Goal: Find specific page/section: Find specific page/section

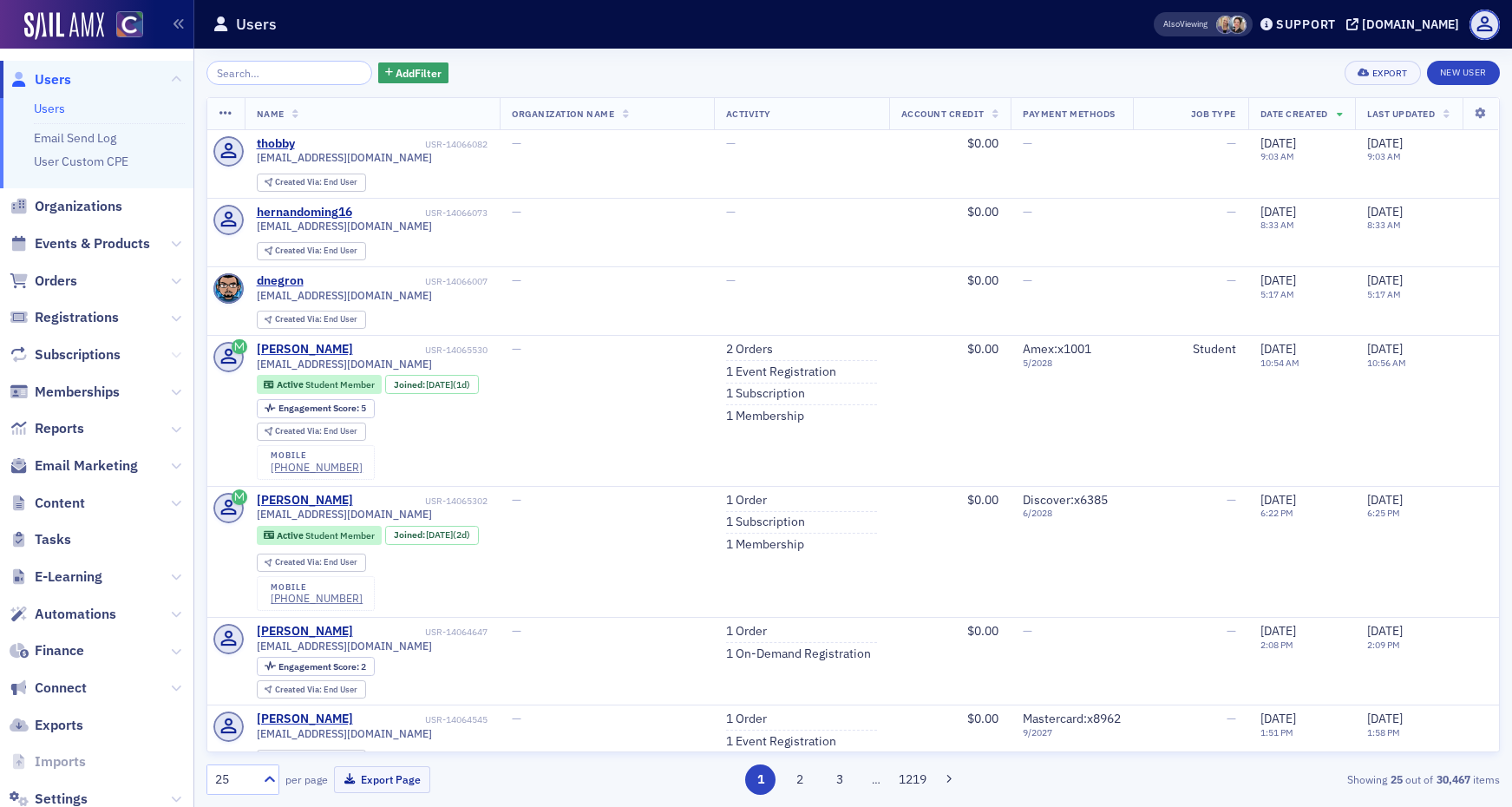
click at [177, 352] on icon at bounding box center [175, 355] width 11 height 11
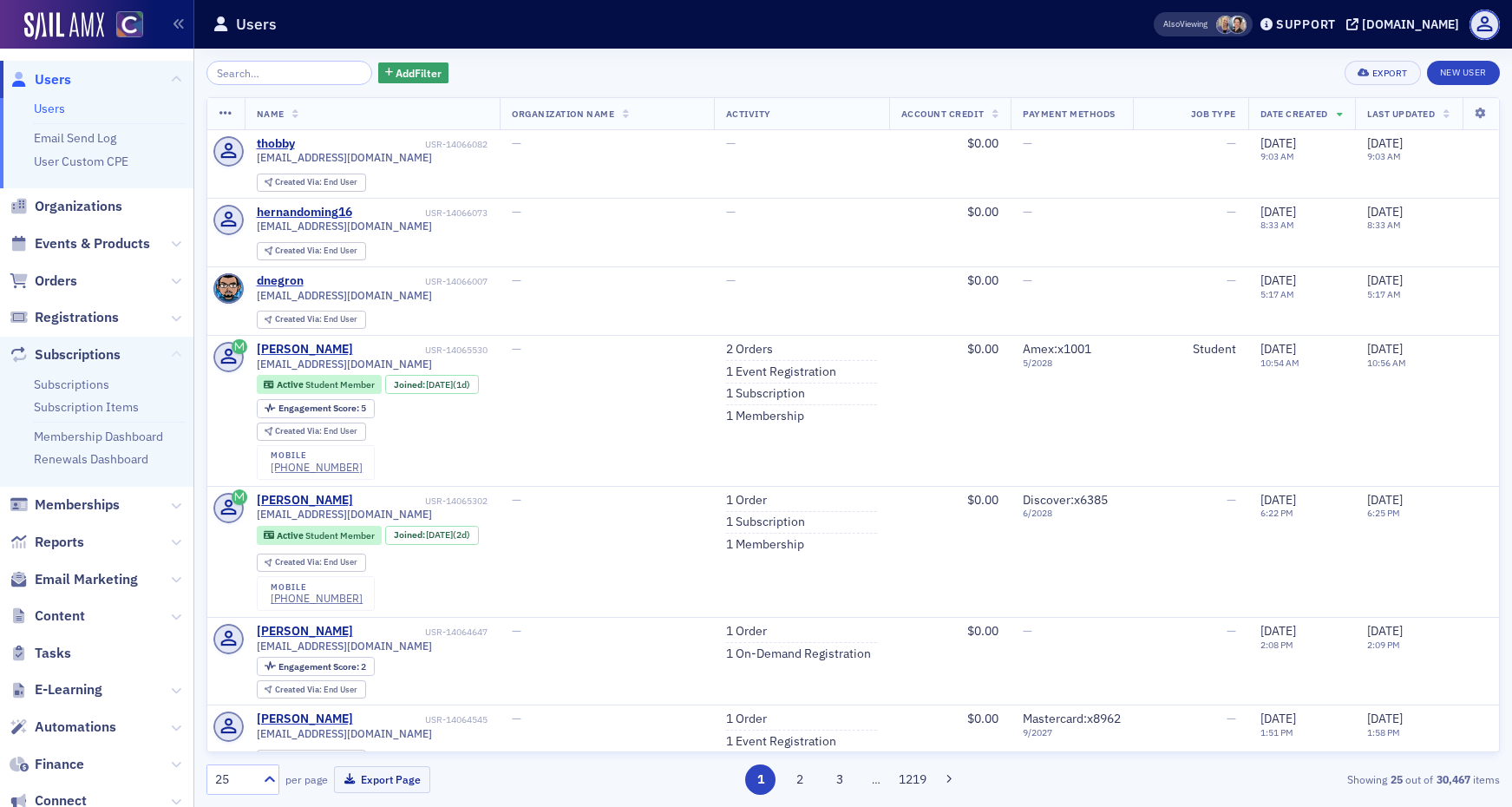
click at [177, 351] on icon at bounding box center [175, 355] width 11 height 11
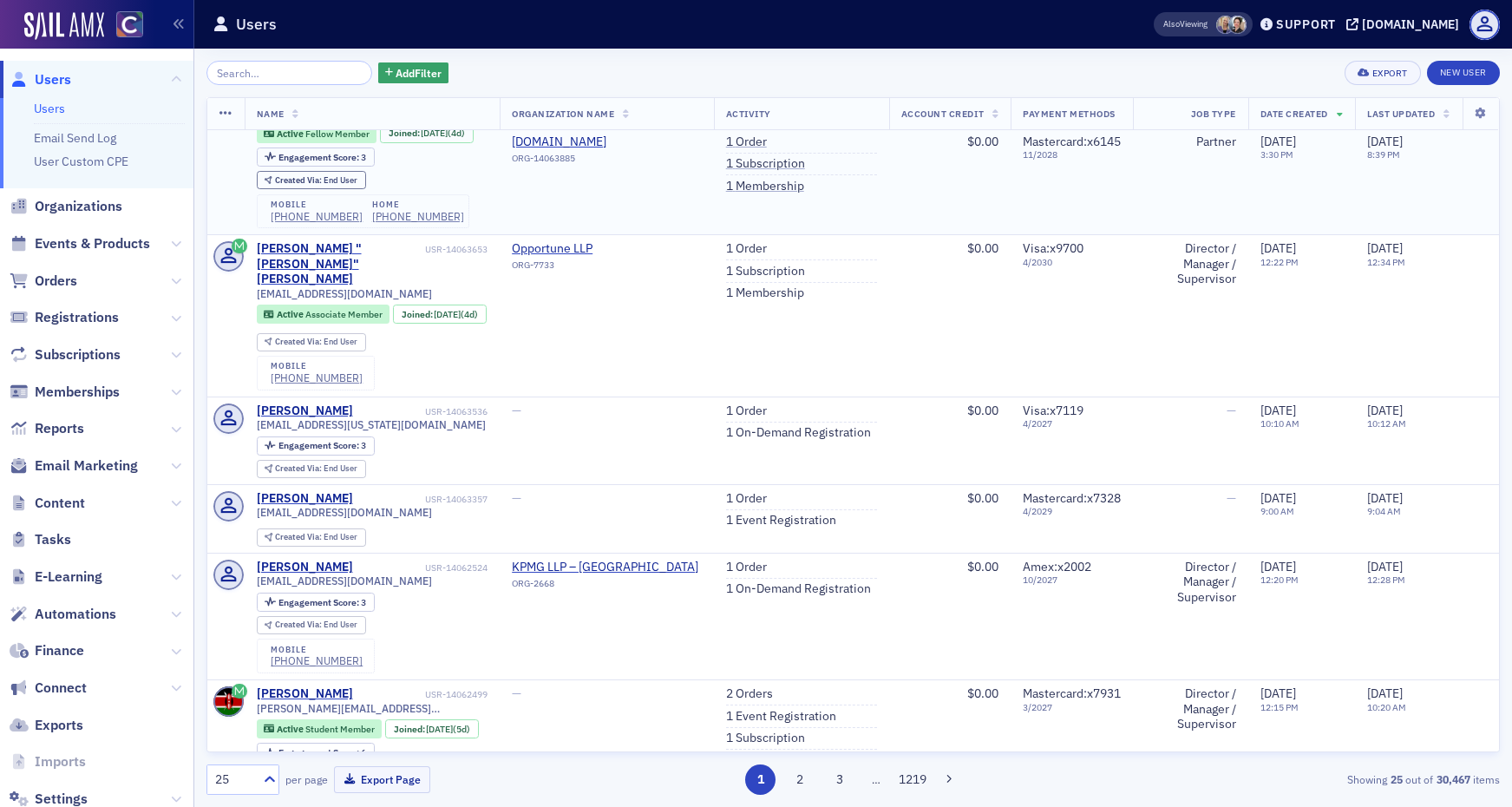
scroll to position [780, 0]
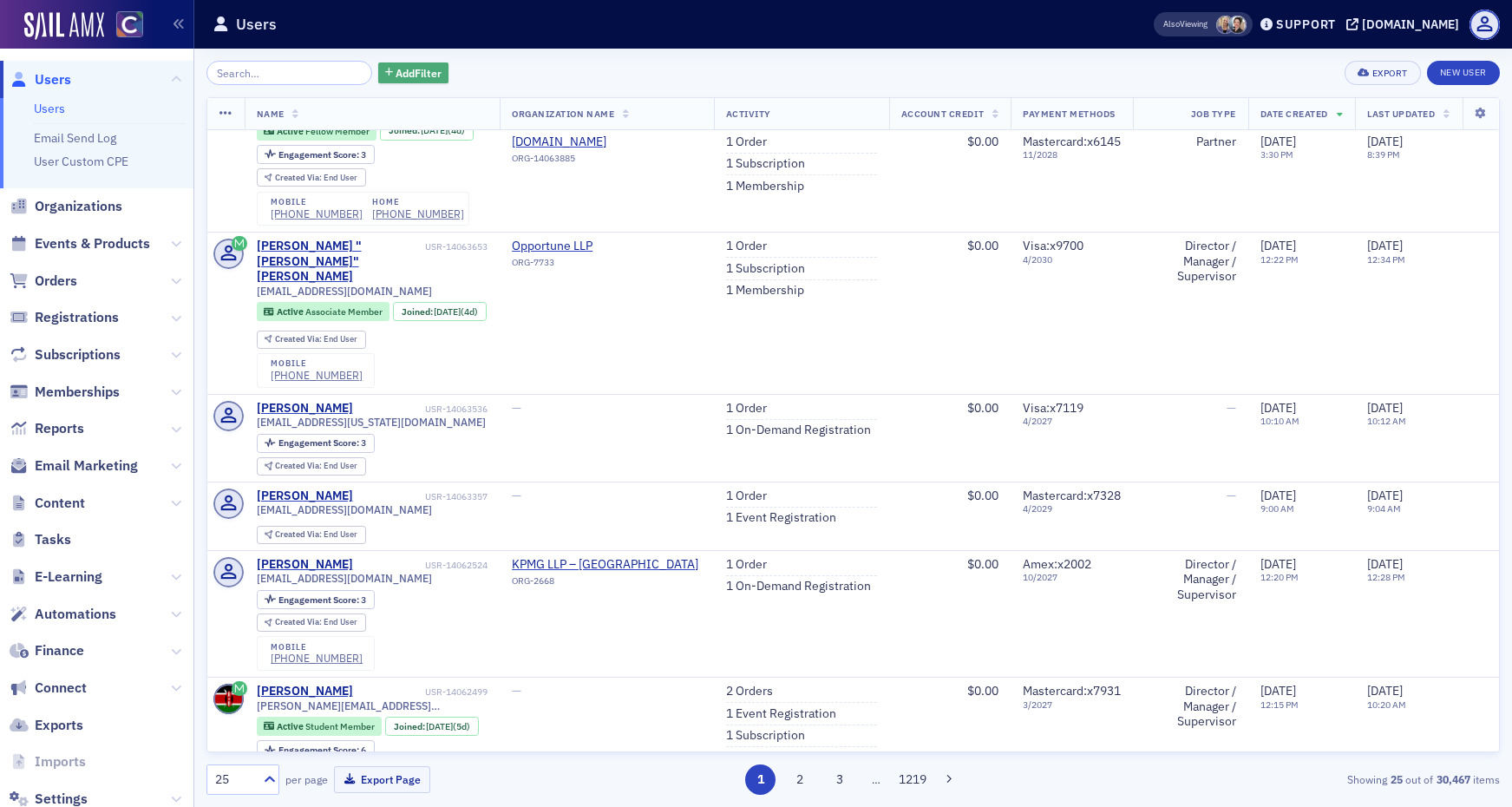
click at [402, 73] on span "Add Filter" at bounding box center [418, 73] width 46 height 16
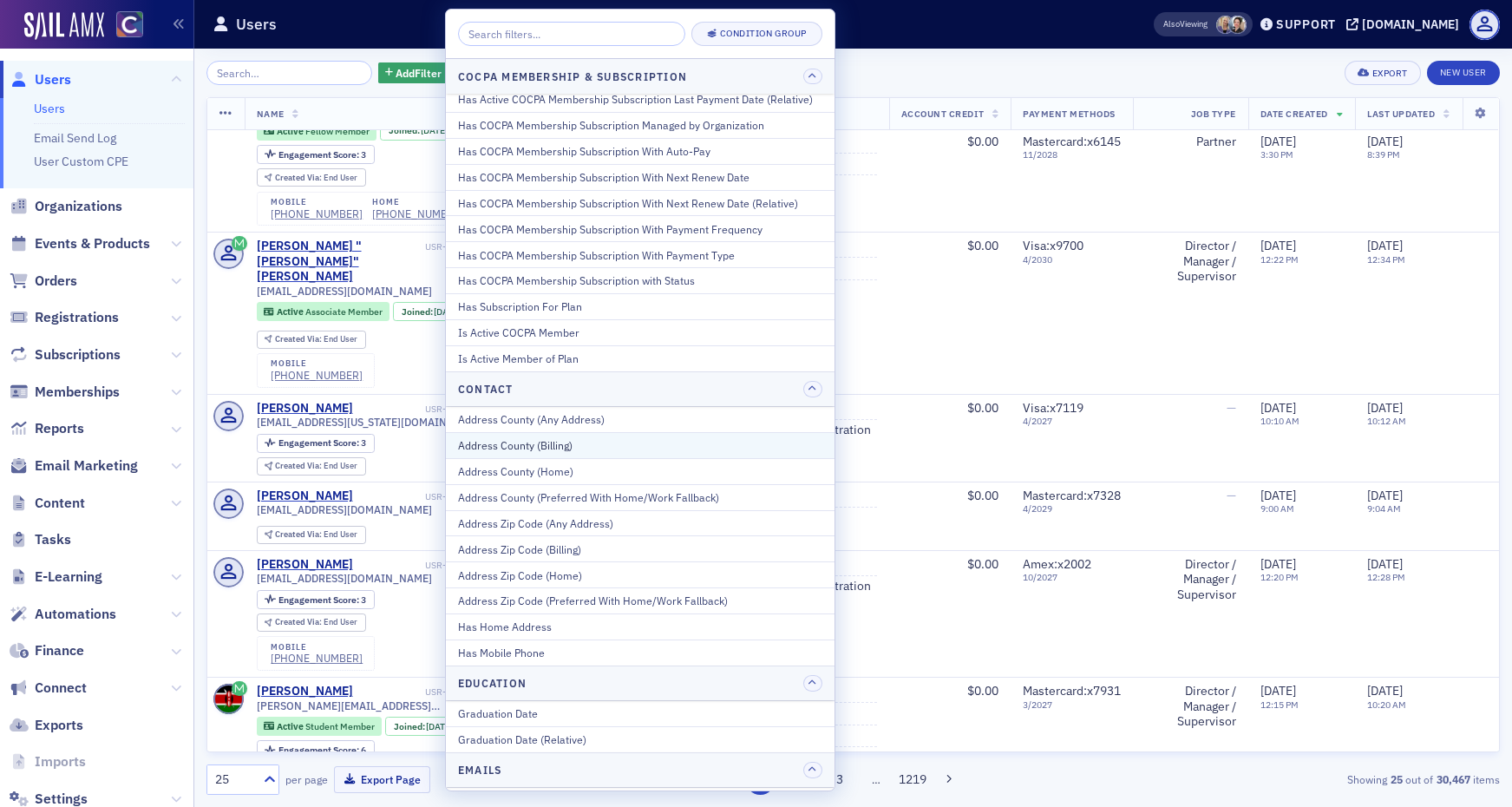
scroll to position [196, 0]
click at [748, 413] on div "Address County (Any Address)" at bounding box center [640, 421] width 365 height 16
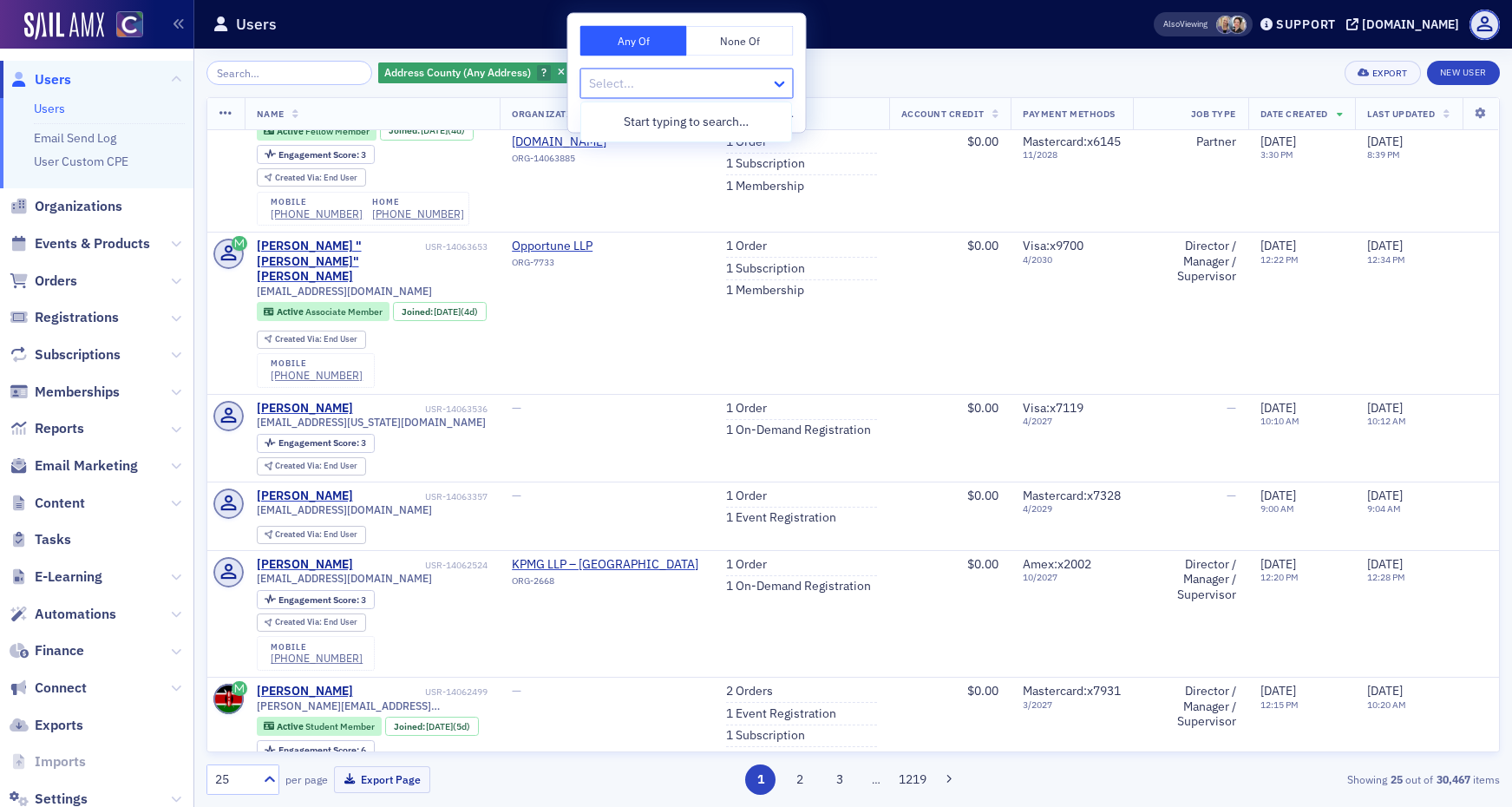
click at [784, 86] on icon at bounding box center [780, 84] width 18 height 18
type input "G"
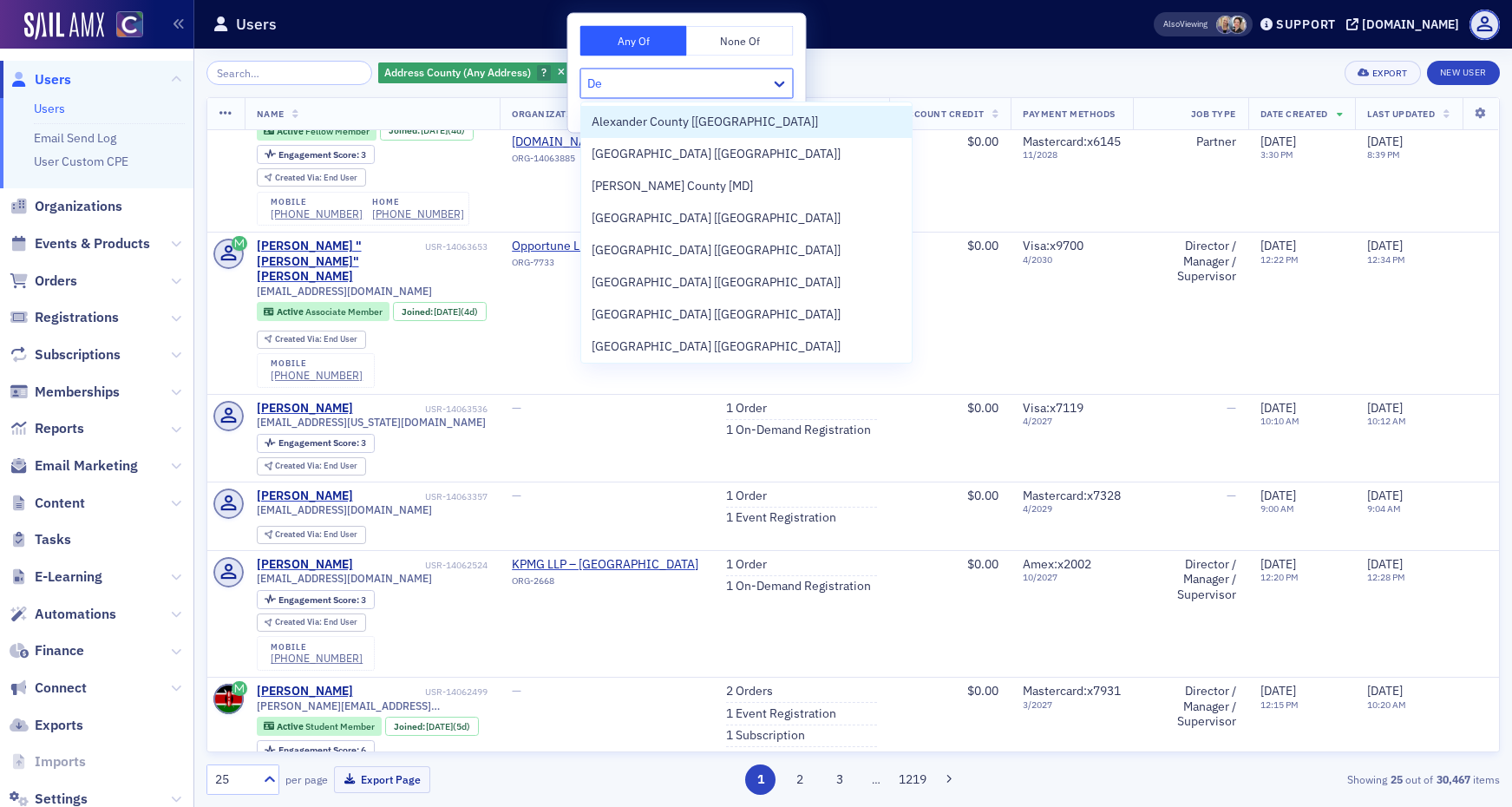
type input "D"
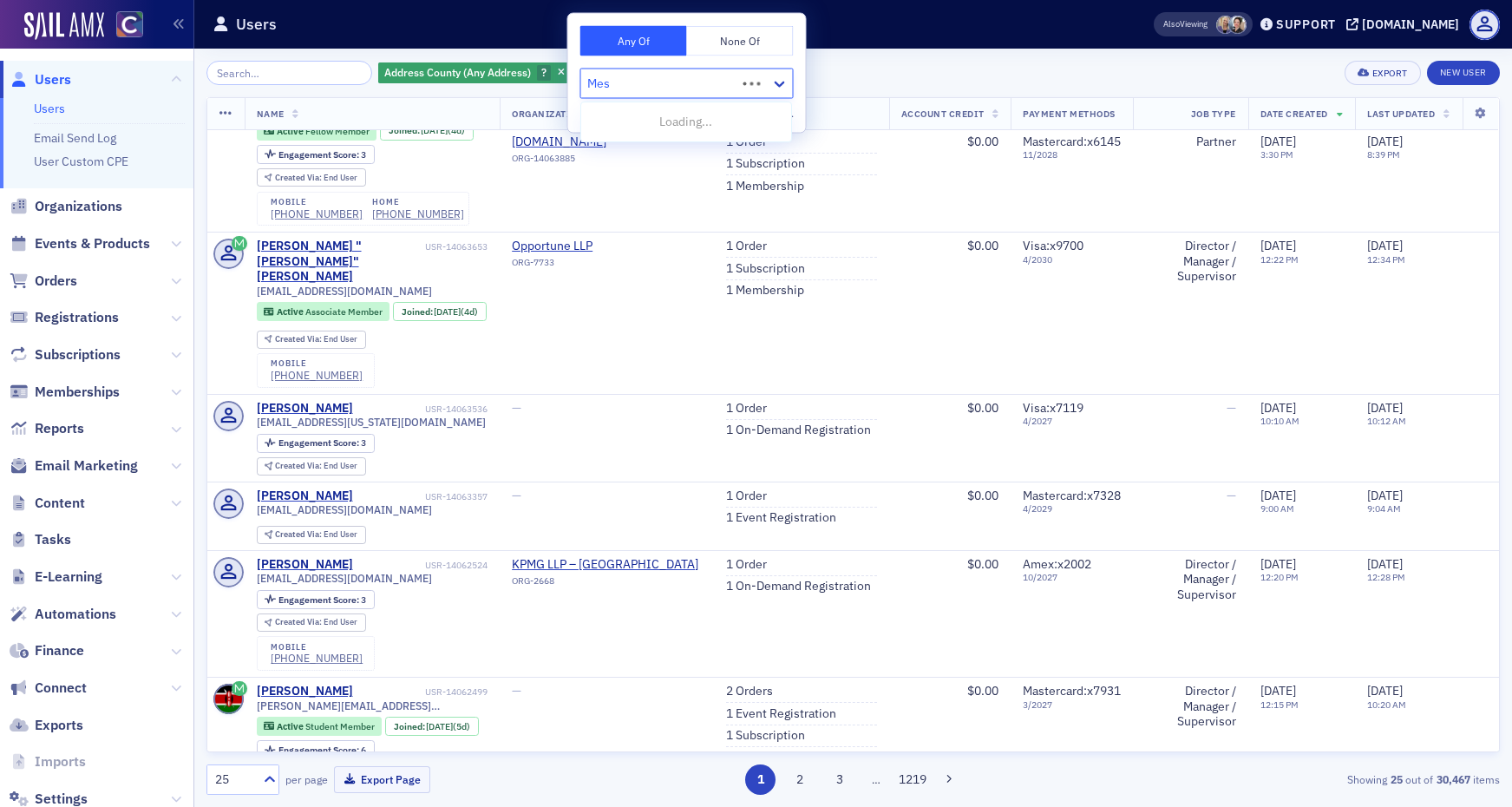
type input "Mesa"
click at [677, 126] on span "[GEOGRAPHIC_DATA] [[GEOGRAPHIC_DATA]]" at bounding box center [715, 122] width 249 height 18
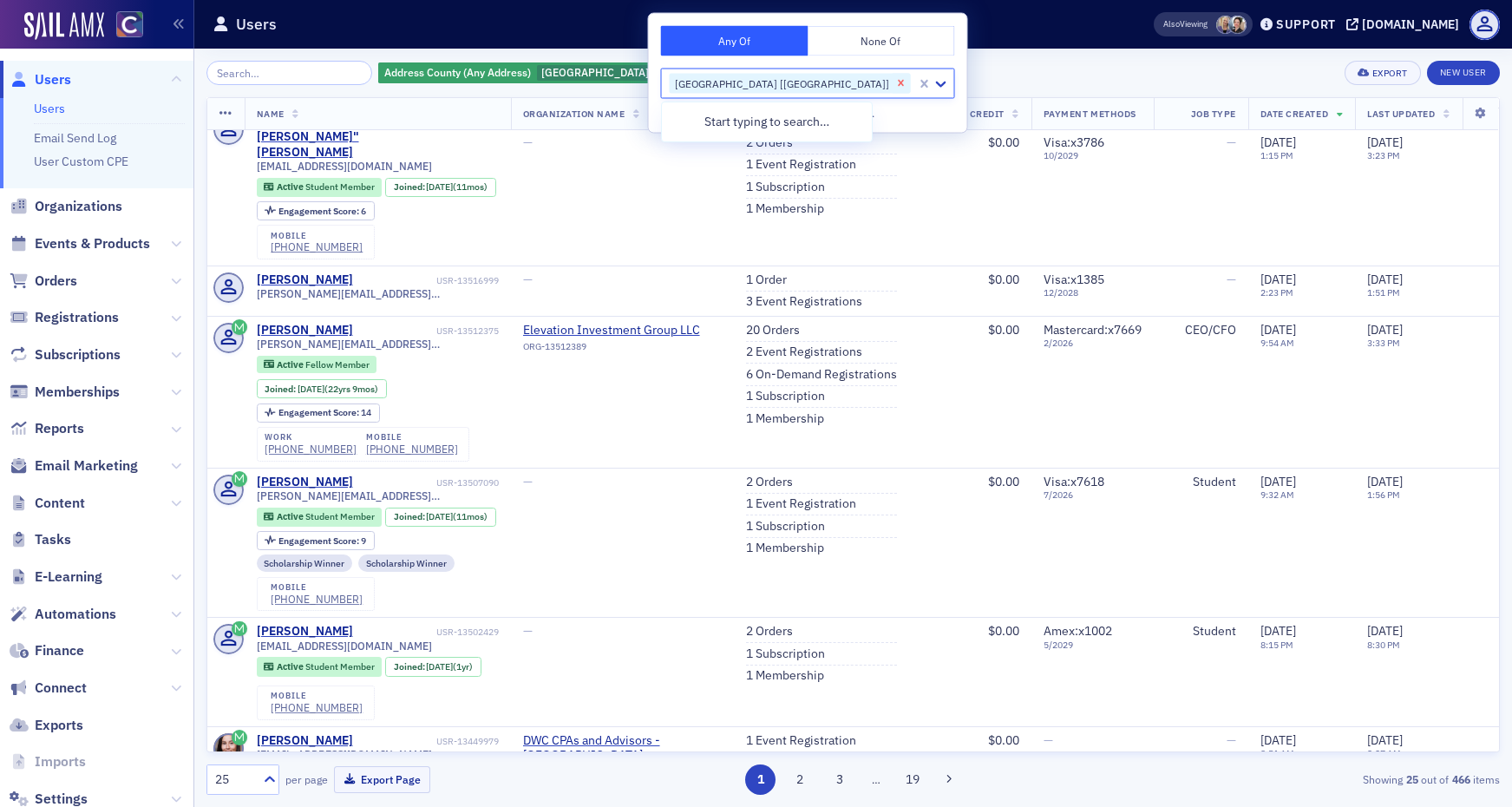
click at [898, 85] on icon "Remove Mesa County [CO]" at bounding box center [901, 83] width 6 height 6
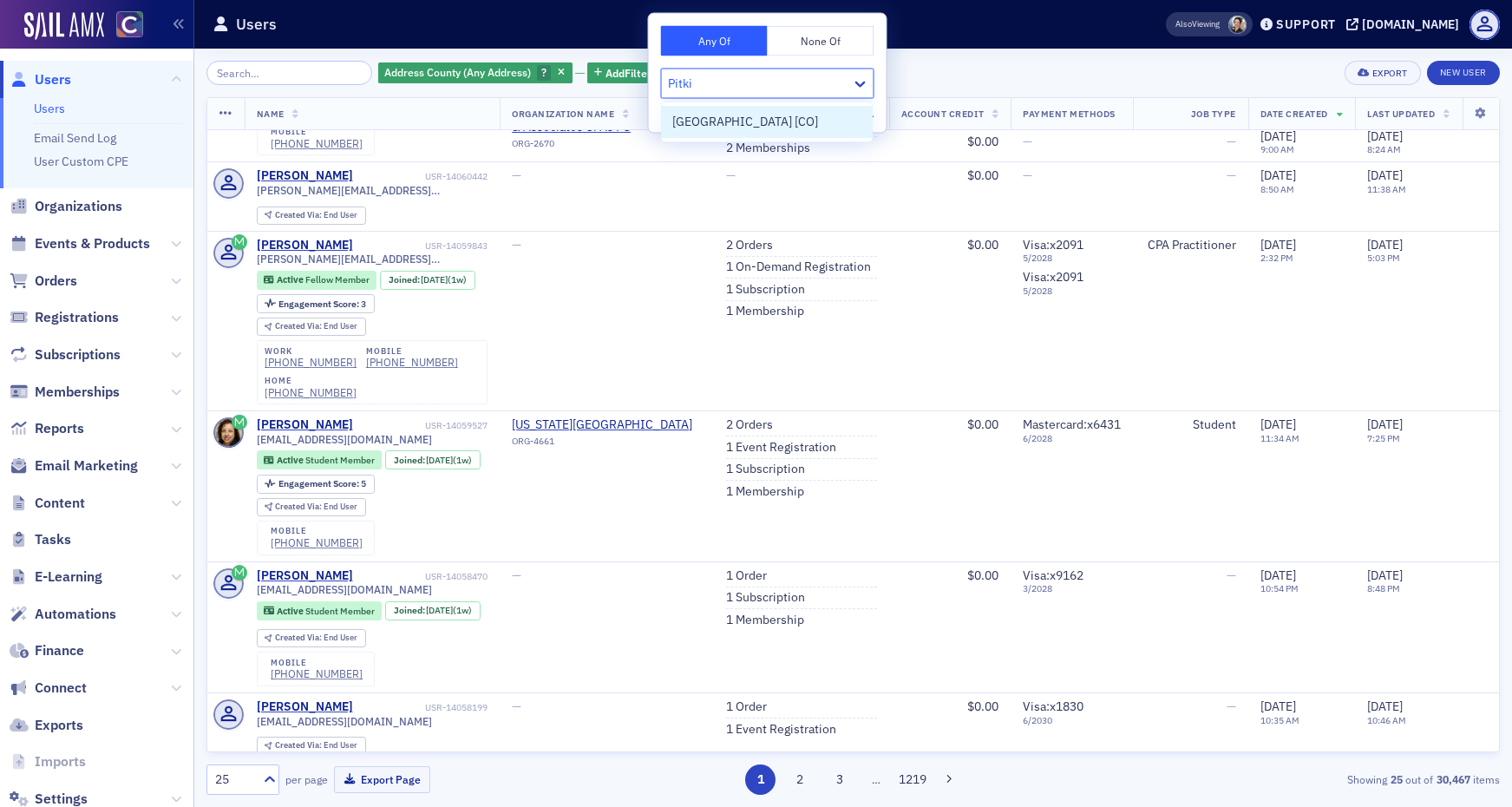
type input "Pitkin"
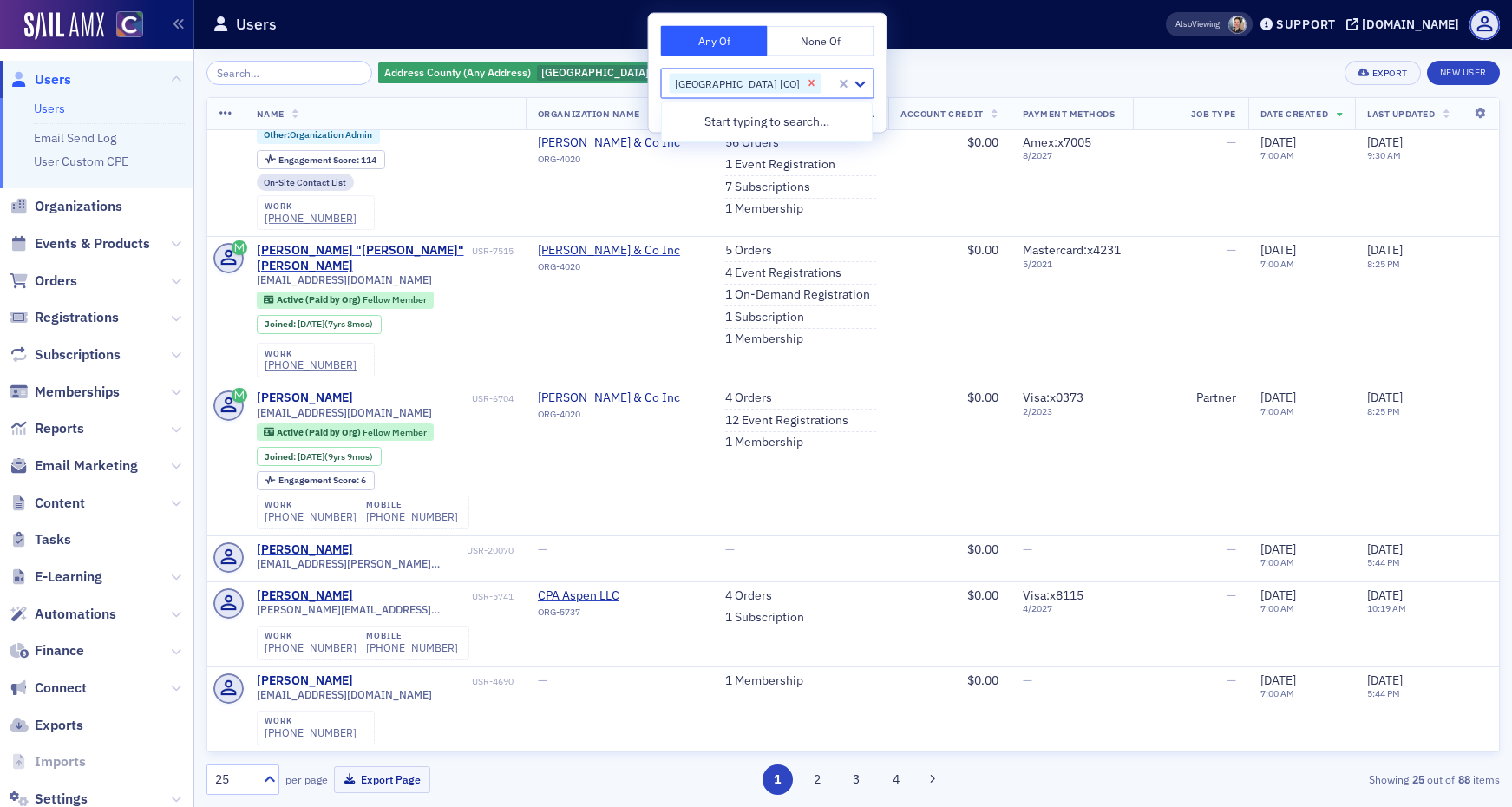
click at [806, 84] on icon "Remove Pitkin County [CO]" at bounding box center [811, 83] width 12 height 12
